Goal: Task Accomplishment & Management: Manage account settings

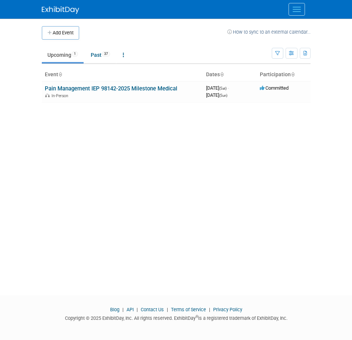
click at [95, 89] on link "Pain Management IEP 98142-2025 Milestone Medical" at bounding box center [111, 88] width 133 height 7
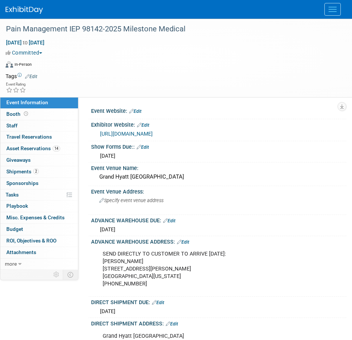
scroll to position [149, 0]
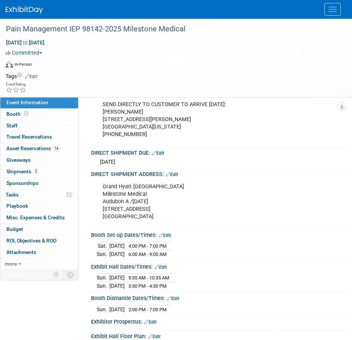
drag, startPoint x: 102, startPoint y: 112, endPoint x: 128, endPoint y: 134, distance: 34.5
click at [128, 134] on div "SEND DIRECTLY TO CUSTOMER TO ARRIVE [DATE]: [PERSON_NAME] [STREET_ADDRESS][PERS…" at bounding box center [214, 119] width 235 height 45
click at [96, 114] on div "SEND DIRECTLY TO CUSTOMER TO ARRIVE [DATE]: [PERSON_NAME] [STREET_ADDRESS][PERS…" at bounding box center [218, 119] width 246 height 49
drag, startPoint x: 100, startPoint y: 110, endPoint x: 139, endPoint y: 137, distance: 46.7
click at [139, 137] on div "SEND DIRECTLY TO CUSTOMER TO ARRIVE [DATE]: [PERSON_NAME] [STREET_ADDRESS][PERS…" at bounding box center [214, 119] width 235 height 45
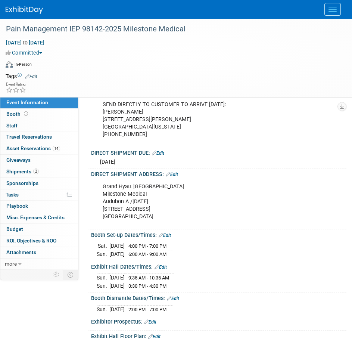
copy div "[PERSON_NAME] [STREET_ADDRESS][PERSON_NAME][US_STATE] 214-738-6888"
